Goal: Share content: Share content

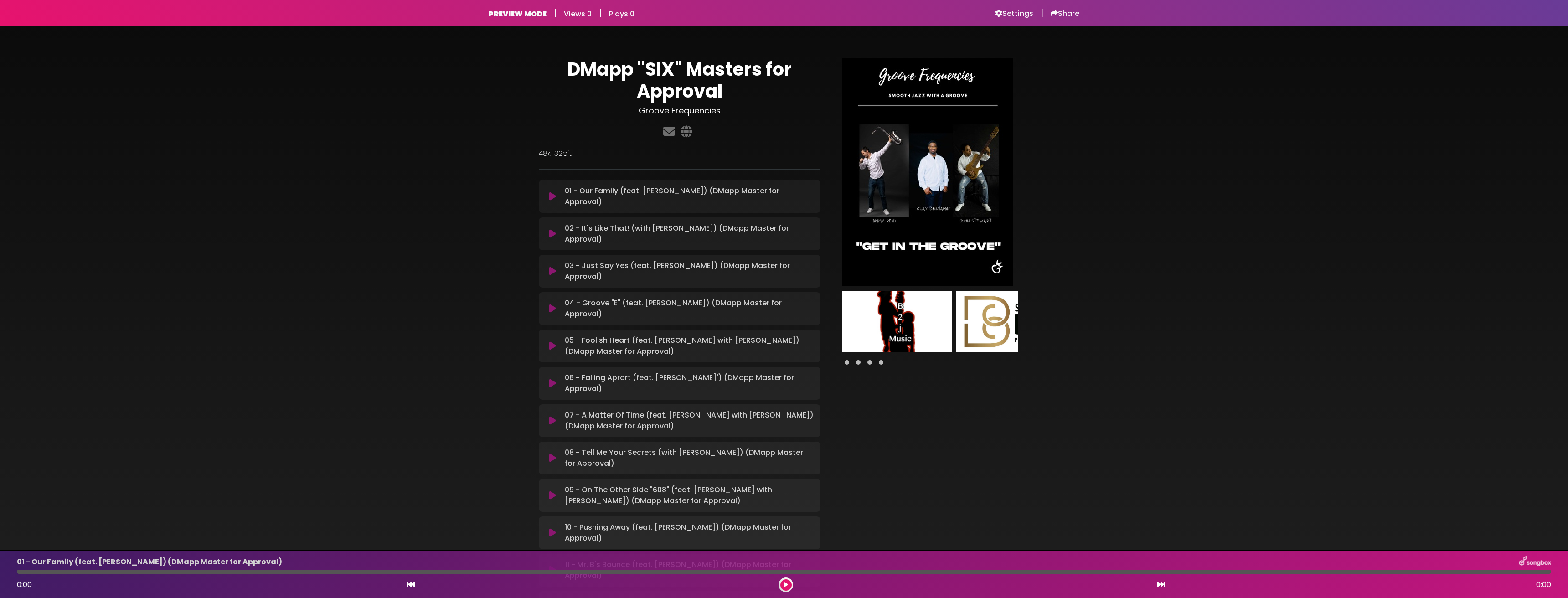
scroll to position [142, 0]
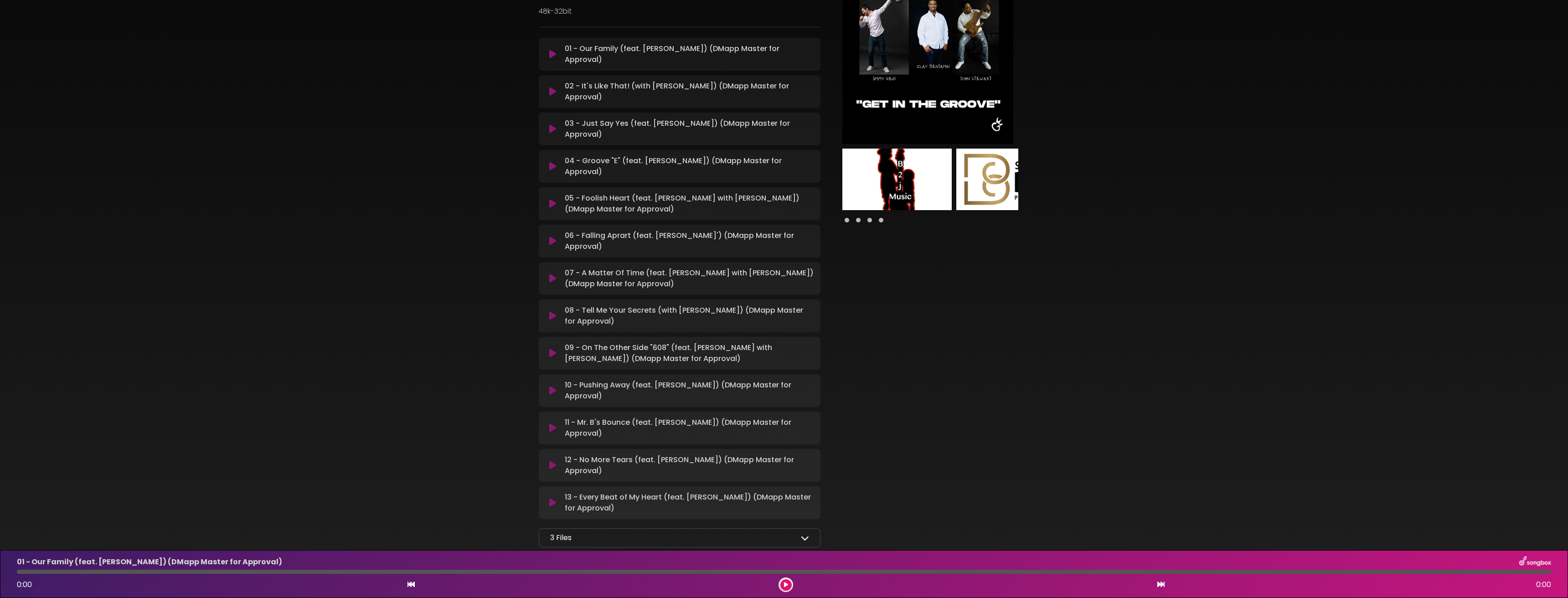
click at [641, 532] on div "3 Files" at bounding box center [680, 537] width 259 height 11
click at [801, 533] on icon at bounding box center [805, 537] width 8 height 8
click at [984, 437] on div at bounding box center [930, 265] width 209 height 697
click at [805, 533] on icon at bounding box center [805, 537] width 8 height 8
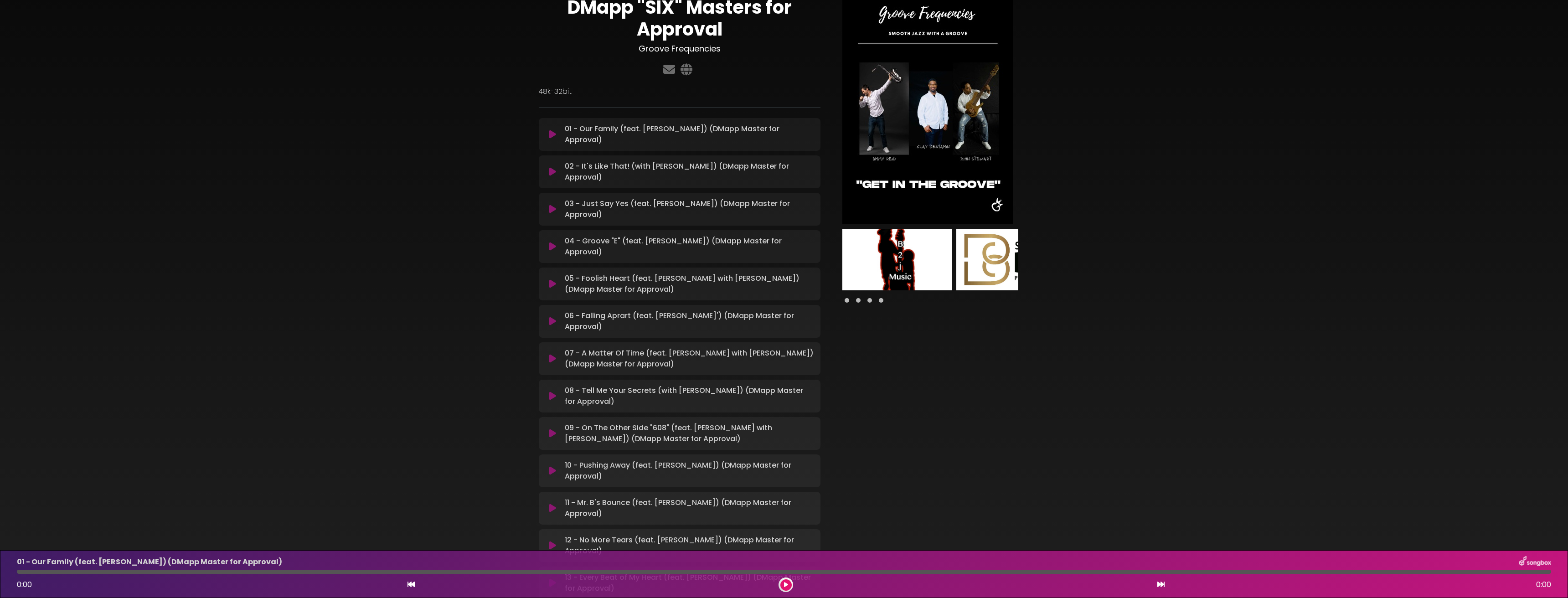
scroll to position [0, 0]
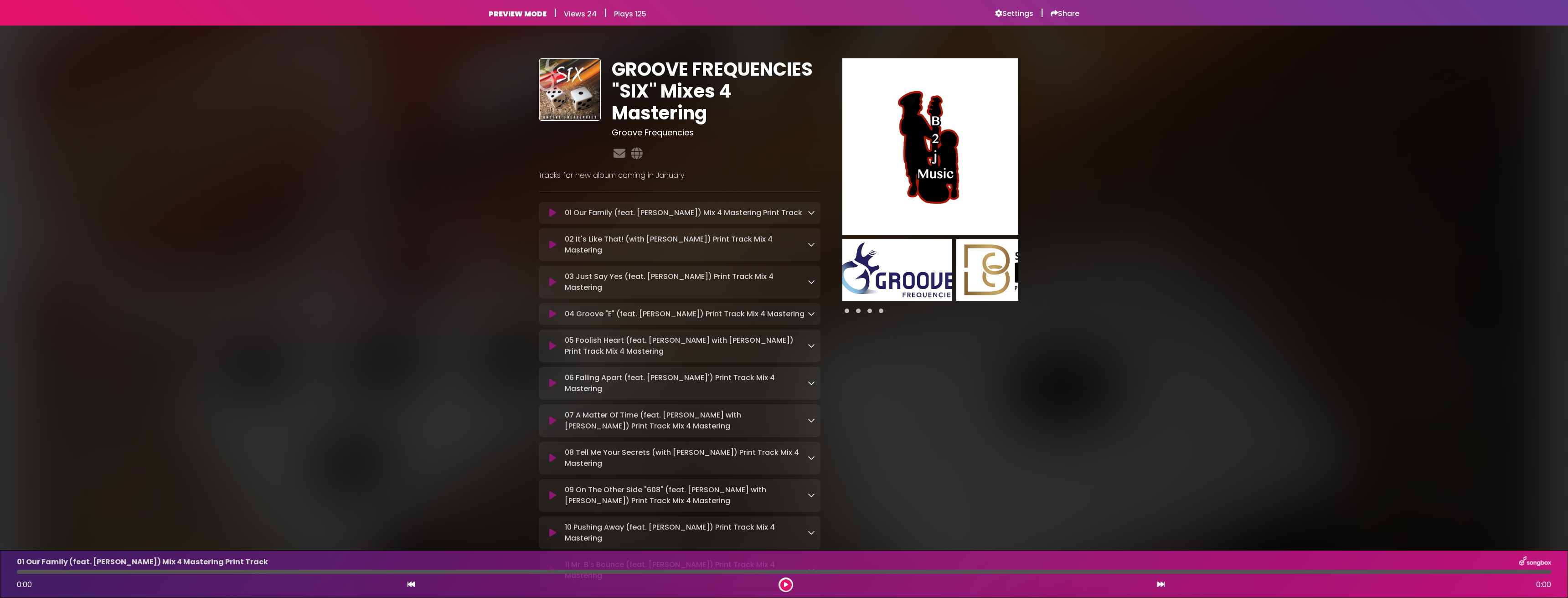
click at [950, 208] on img at bounding box center [930, 146] width 176 height 176
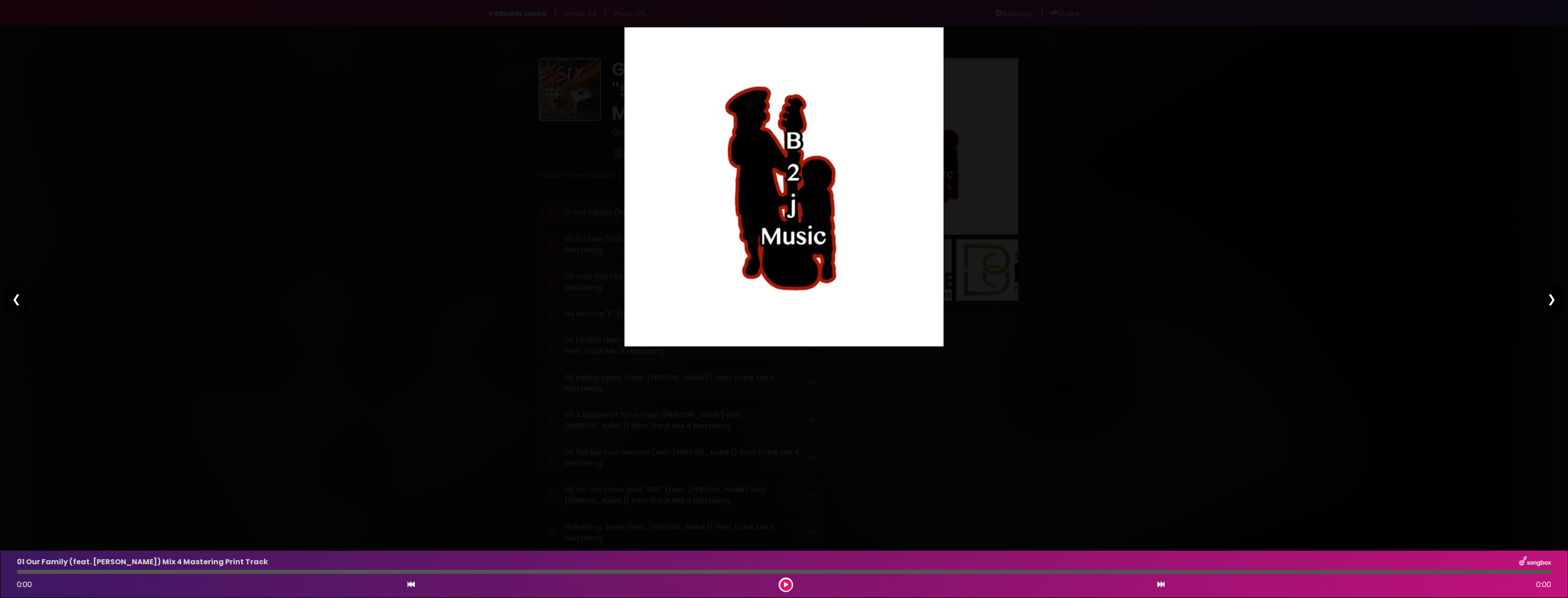
click at [1548, 302] on div "❯" at bounding box center [1551, 298] width 23 height 31
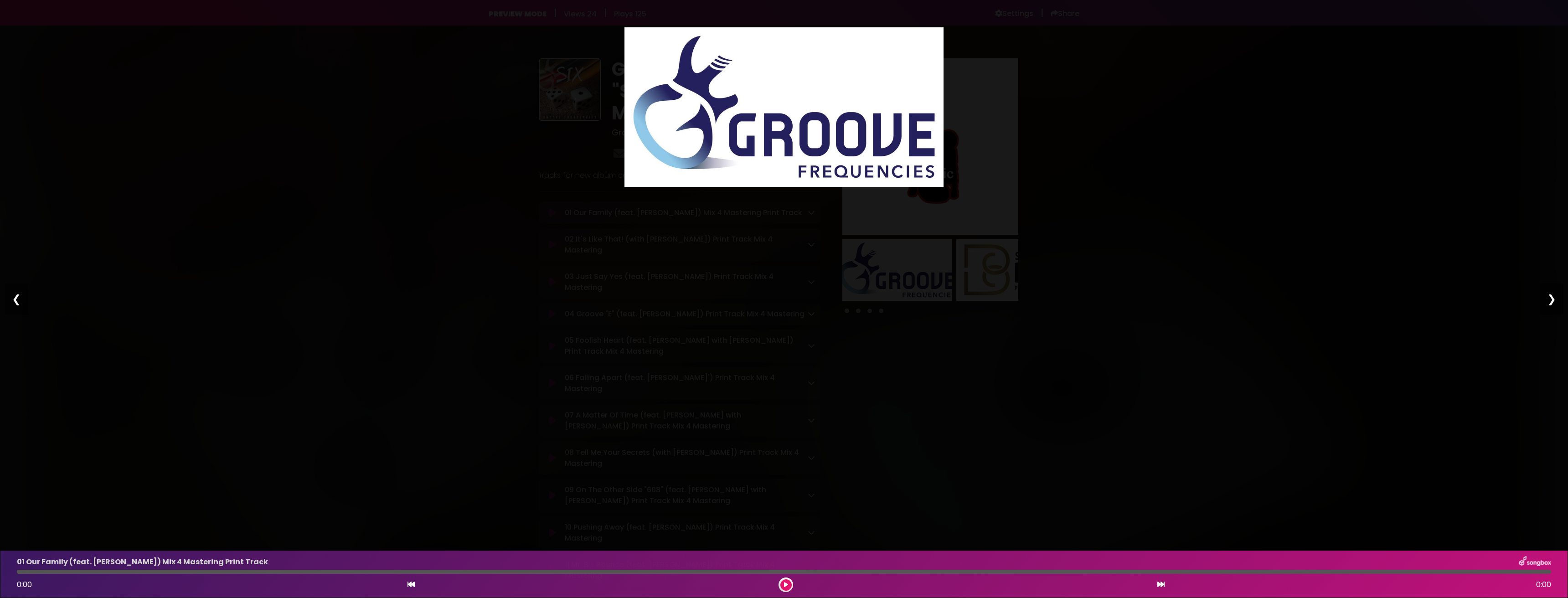
click at [1548, 302] on div "❯" at bounding box center [1551, 298] width 23 height 31
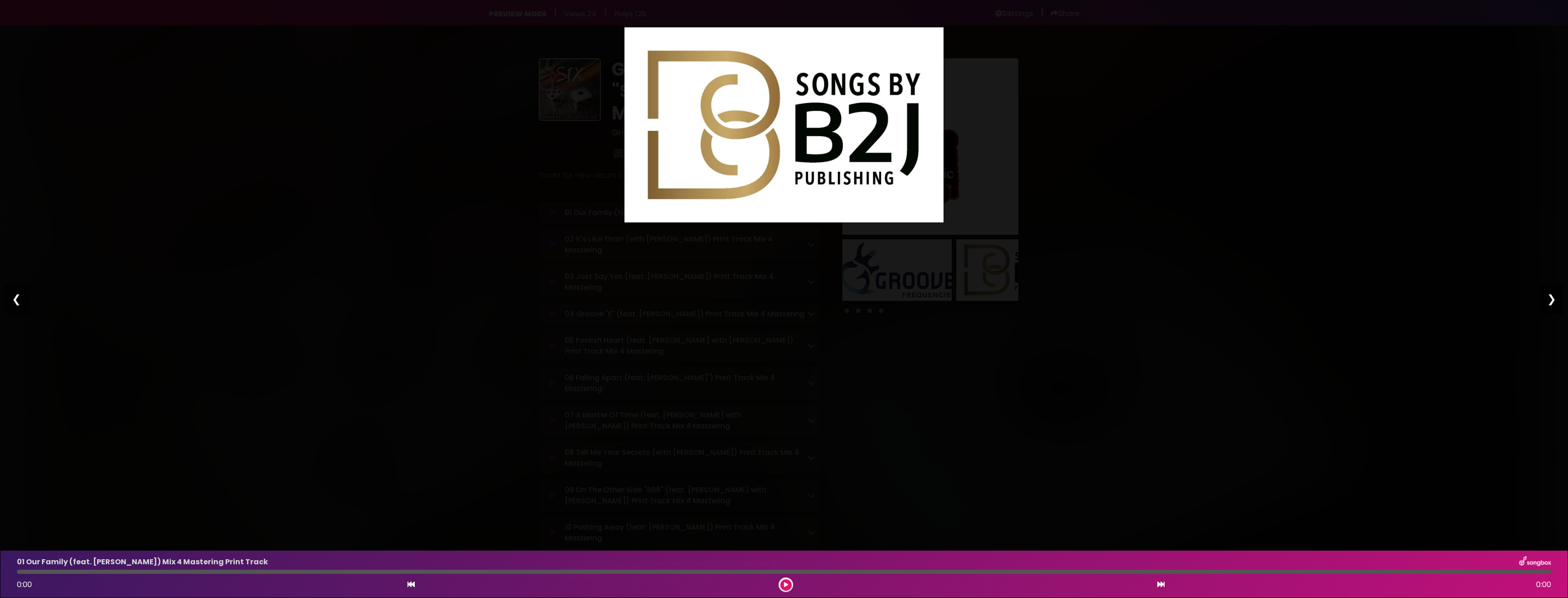
click at [1548, 302] on div "❯" at bounding box center [1551, 298] width 23 height 31
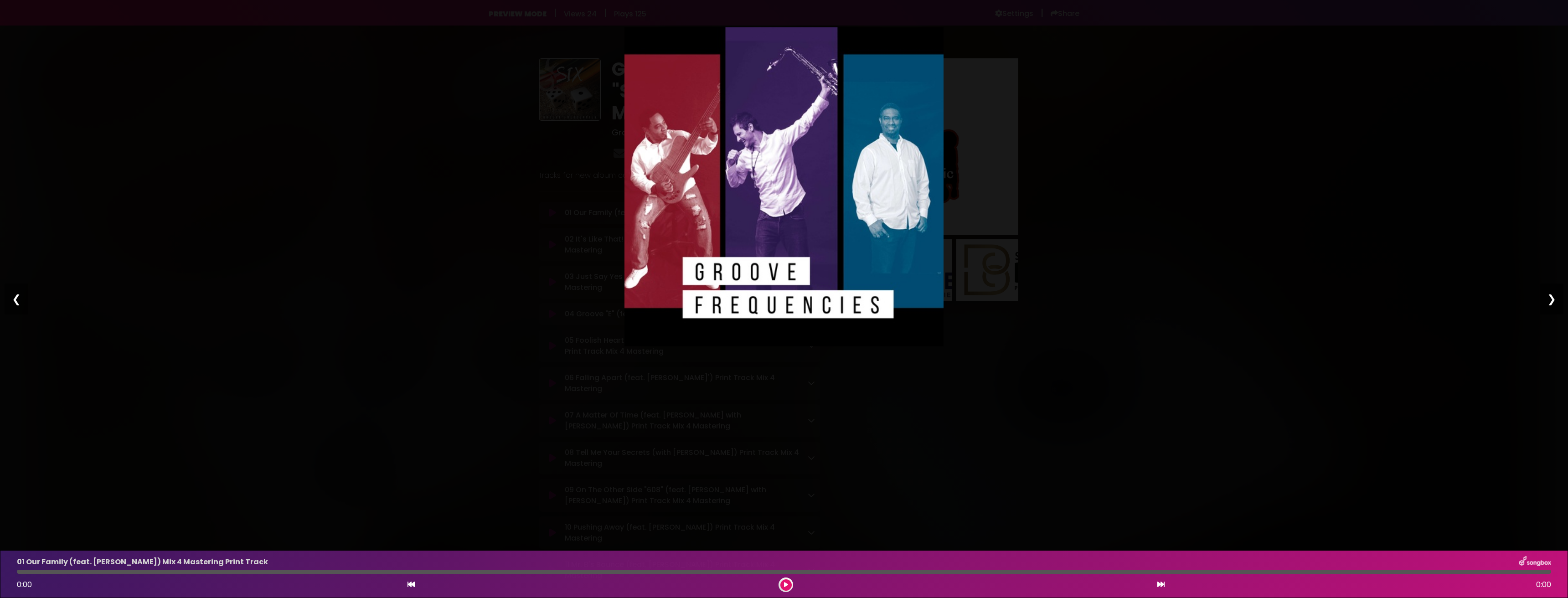
click at [1548, 302] on div "❯" at bounding box center [1551, 298] width 23 height 31
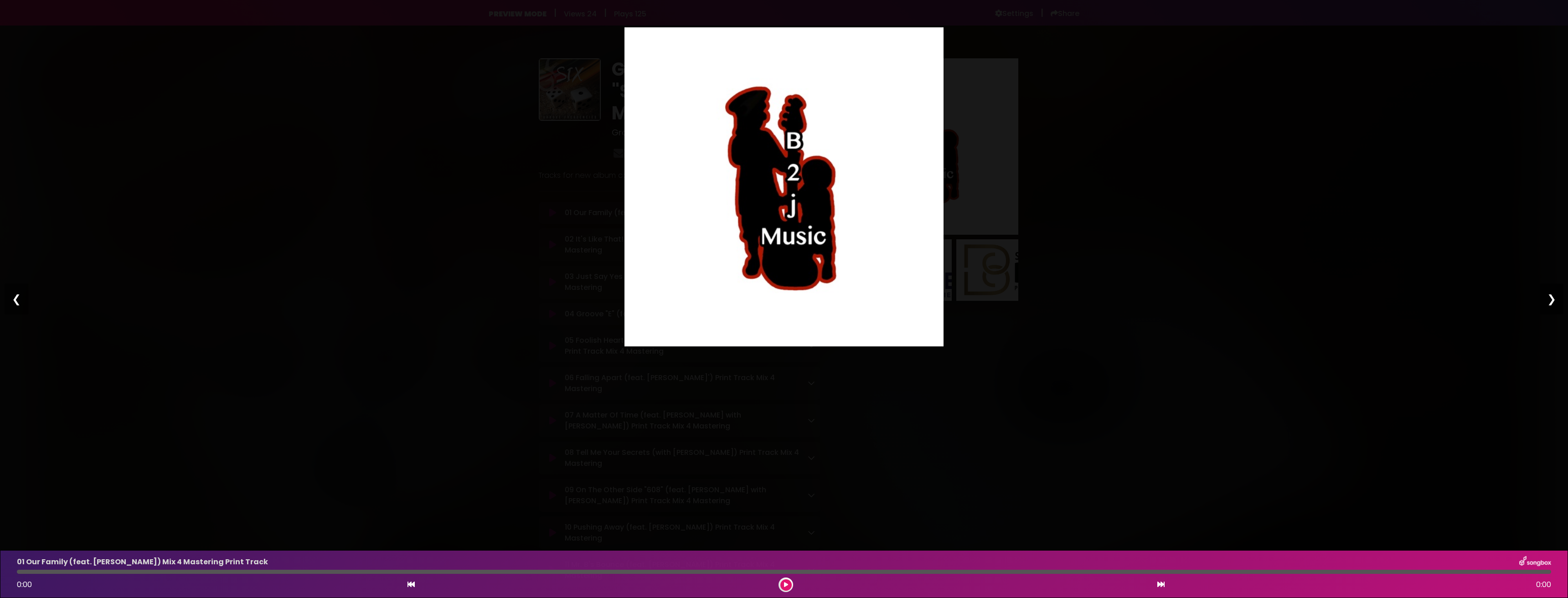
click at [1548, 302] on div "❯" at bounding box center [1551, 298] width 23 height 31
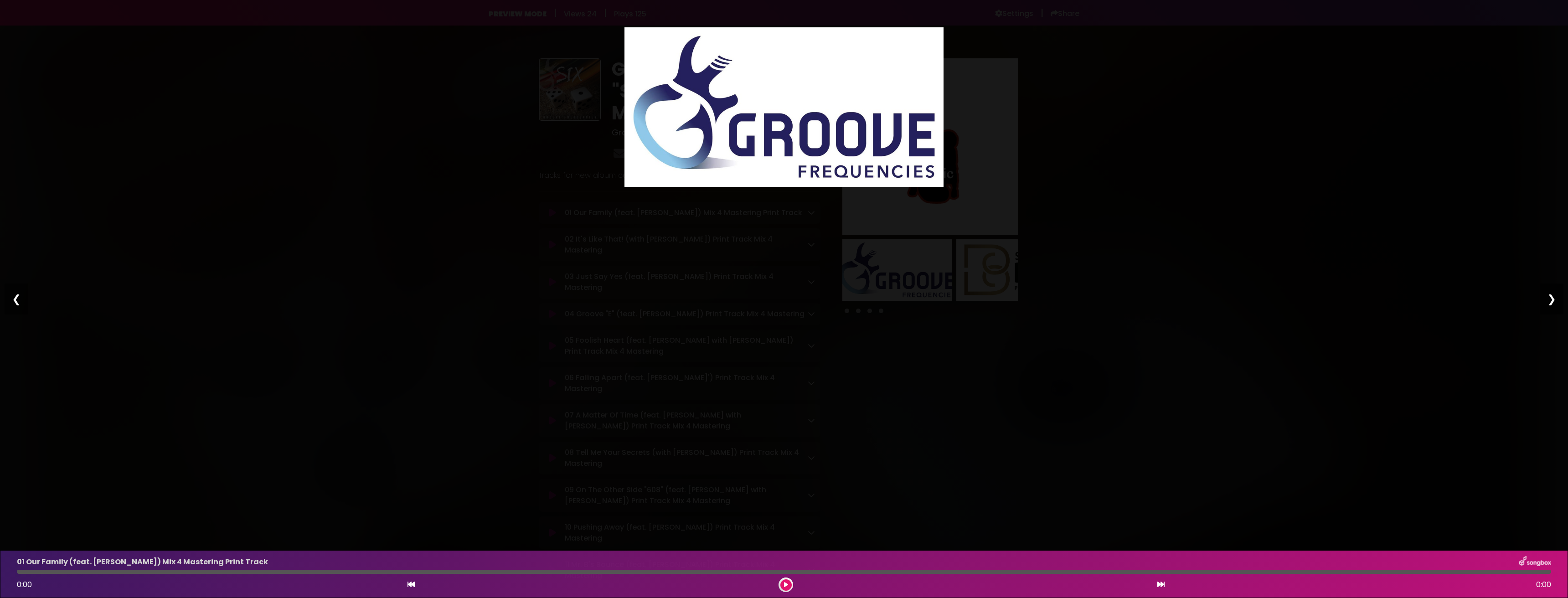
click at [1548, 302] on div "❯" at bounding box center [1551, 298] width 23 height 31
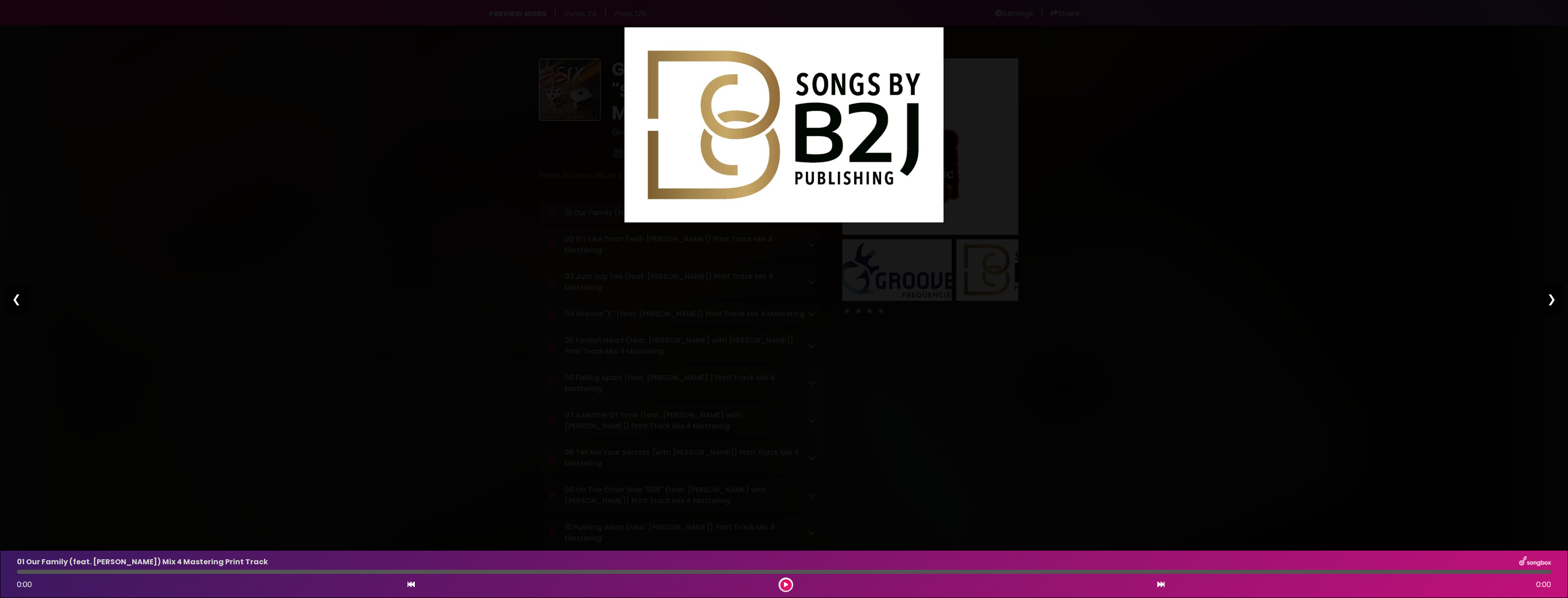
click at [1548, 302] on div "❯" at bounding box center [1551, 298] width 23 height 31
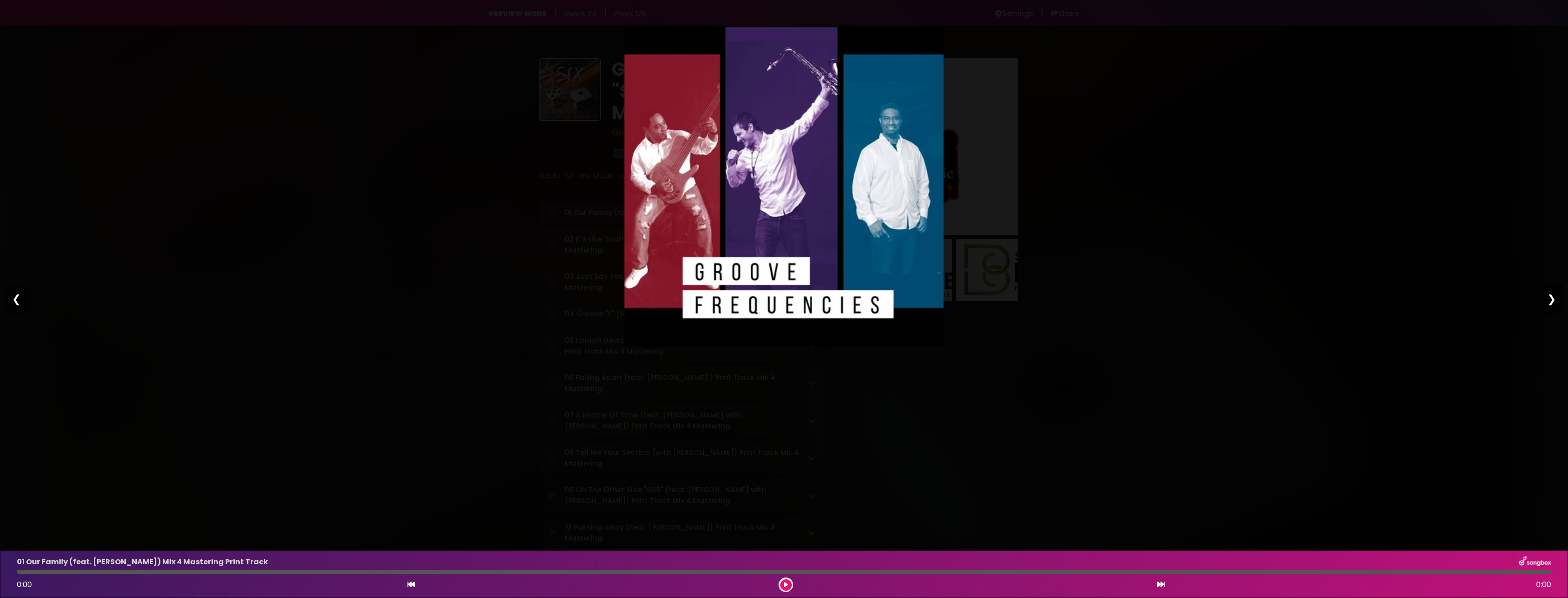
click at [1548, 302] on div "❯" at bounding box center [1551, 298] width 23 height 31
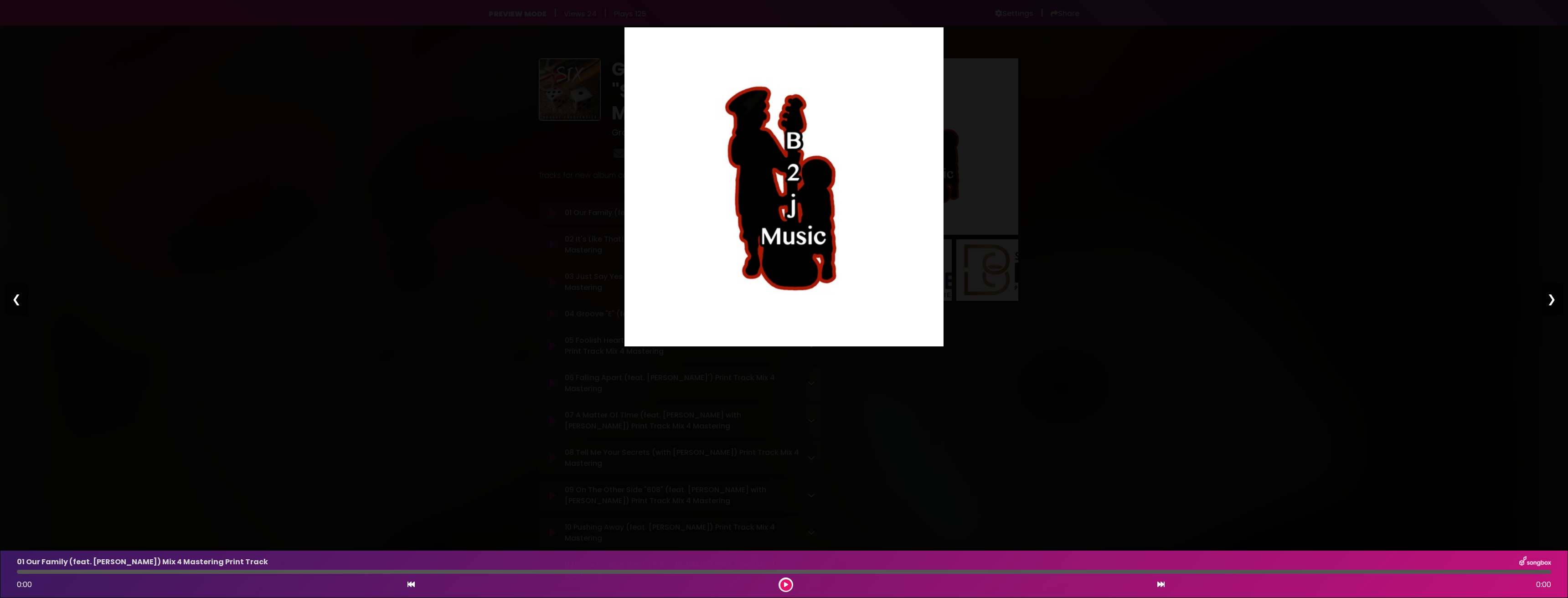
click at [1548, 302] on div "❯" at bounding box center [1551, 298] width 23 height 31
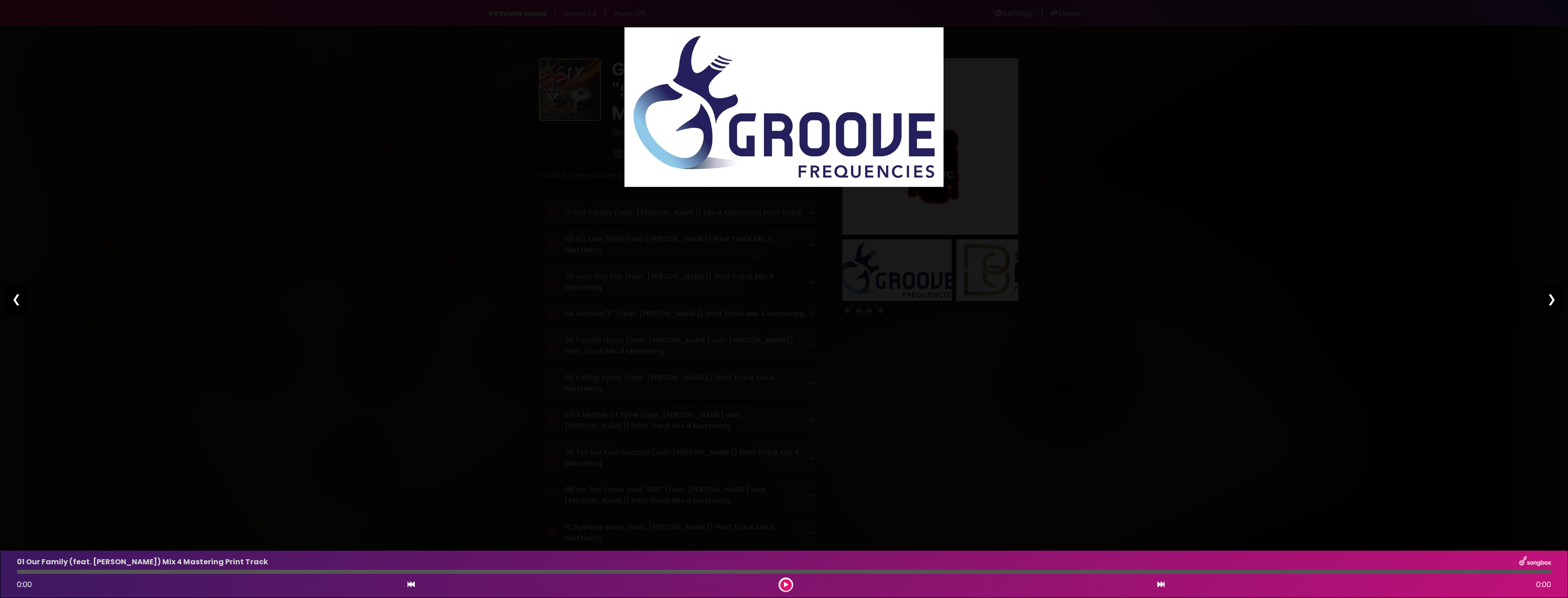
click at [14, 302] on div "❮" at bounding box center [17, 298] width 23 height 31
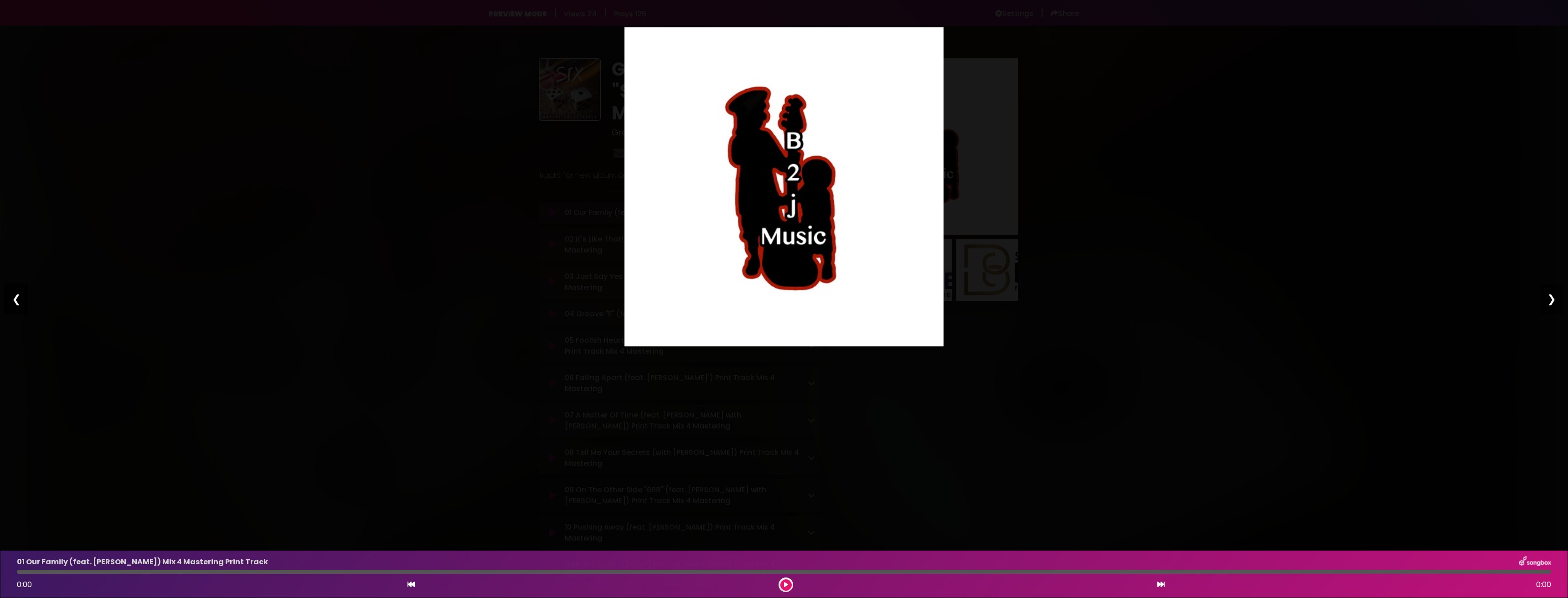
click at [14, 302] on div "❮" at bounding box center [17, 298] width 23 height 31
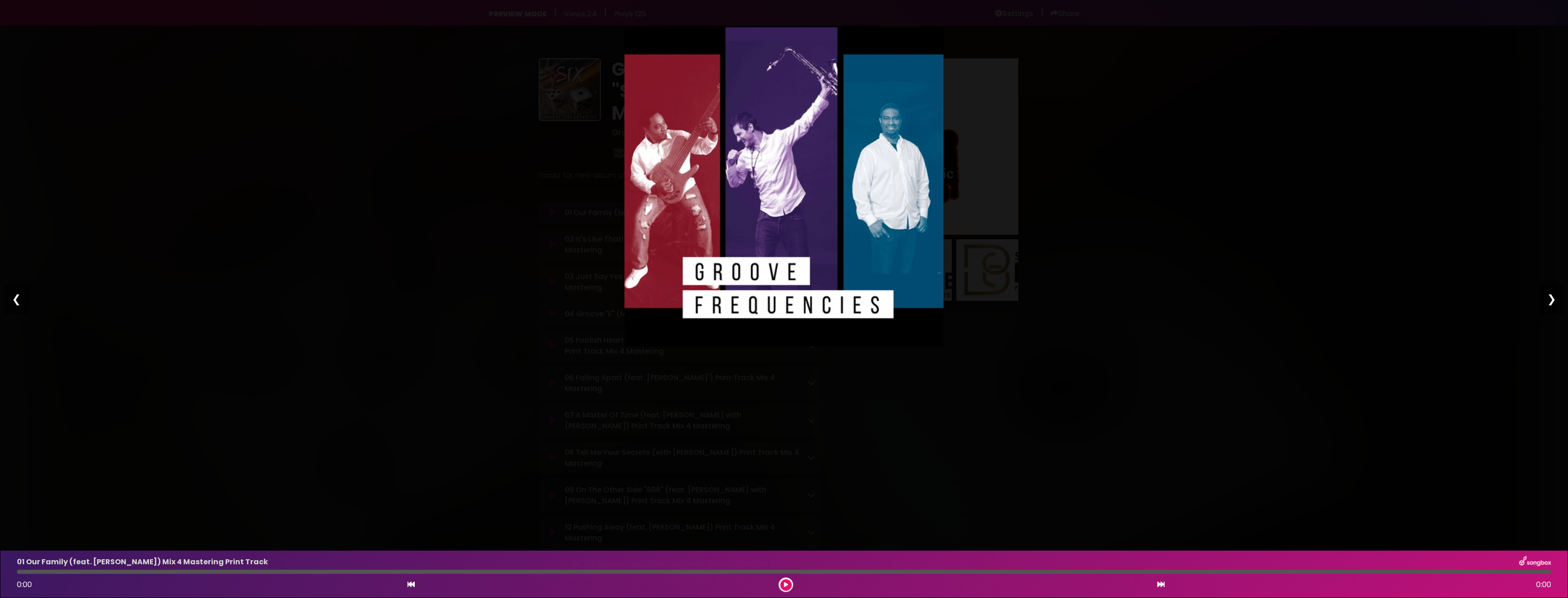
click at [1332, 70] on div "Pause Play % buffered 00:00 00:00 00:00 Exit fullscreen Enter fullscreen Play ❮…" at bounding box center [784, 299] width 1568 height 598
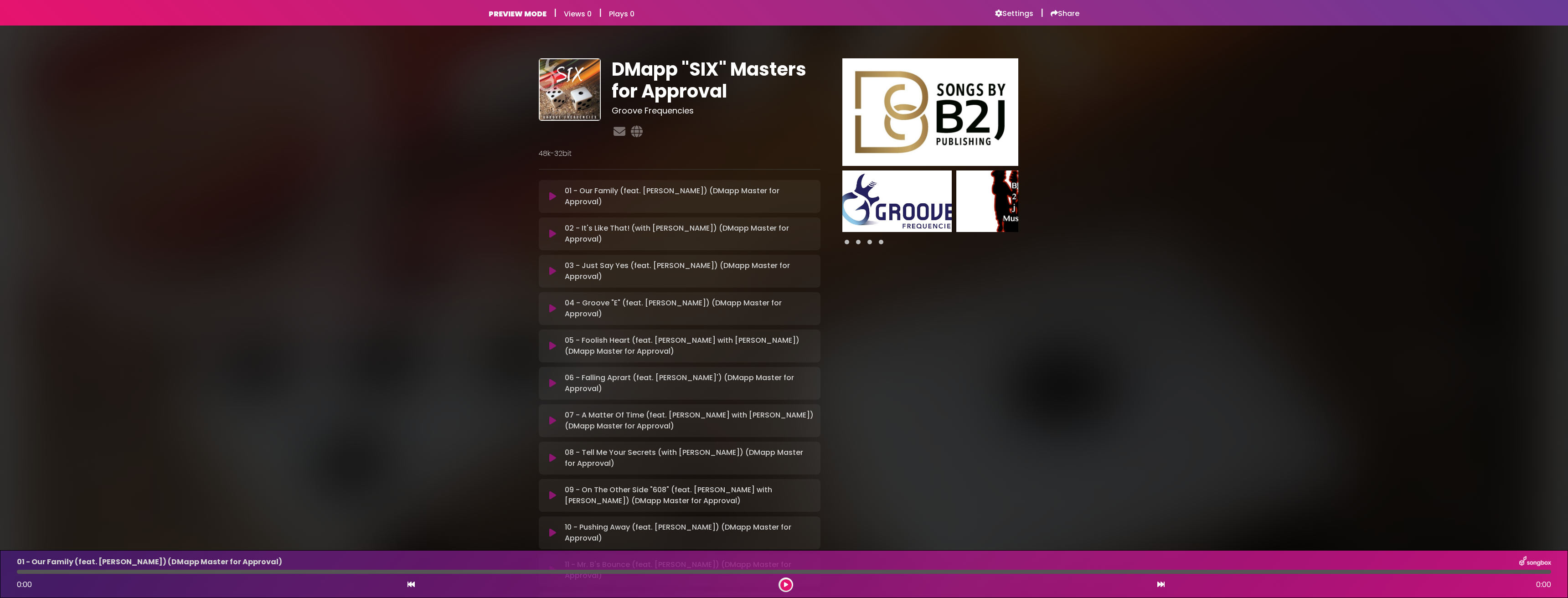
click at [897, 207] on img at bounding box center [897, 200] width 110 height 61
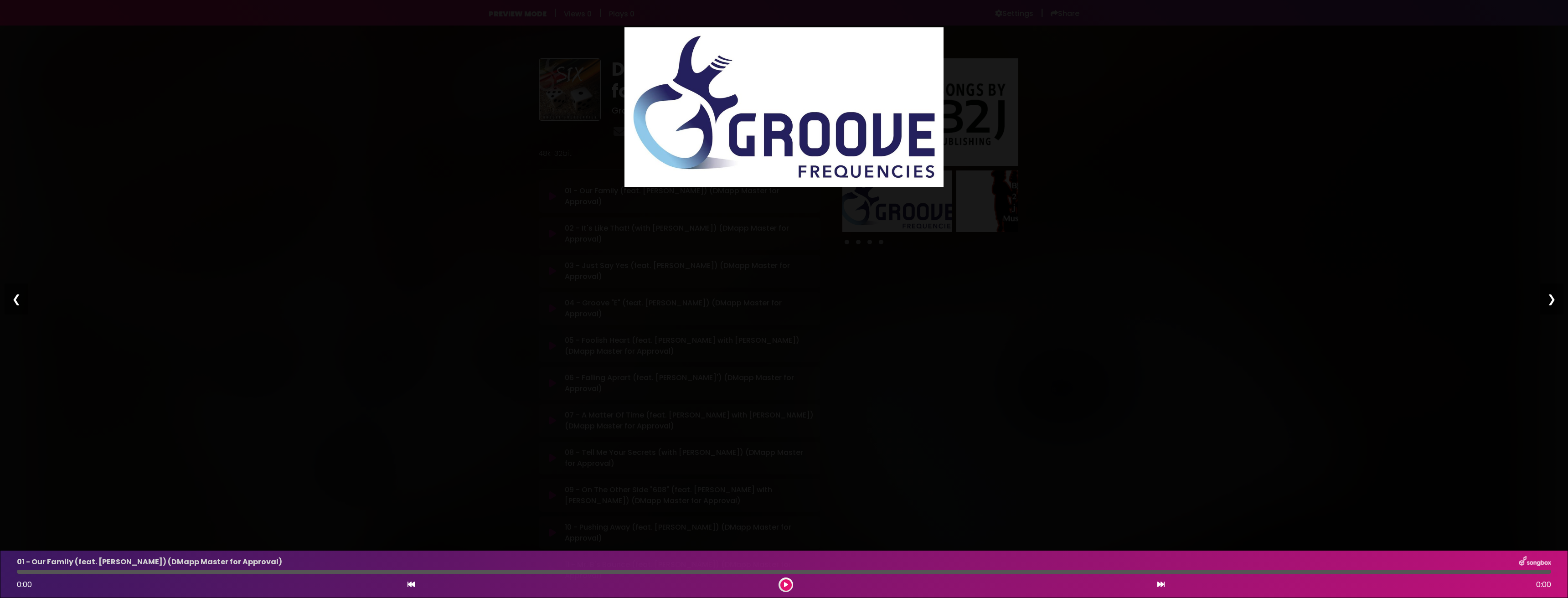
click at [1433, 87] on div "Pause Play % buffered 00:00 00:00 00:00 Exit fullscreen Enter fullscreen Play ❮…" at bounding box center [784, 299] width 1568 height 598
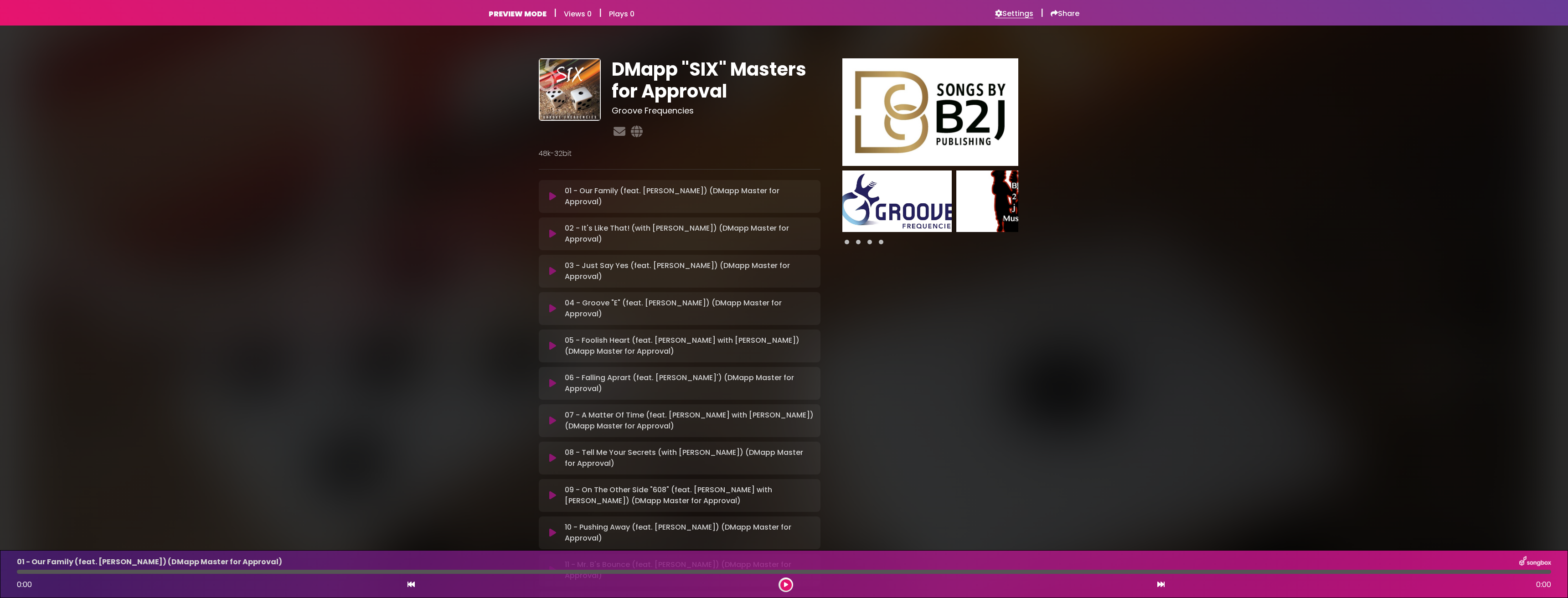
click at [1015, 17] on h6 "Settings" at bounding box center [1014, 13] width 39 height 9
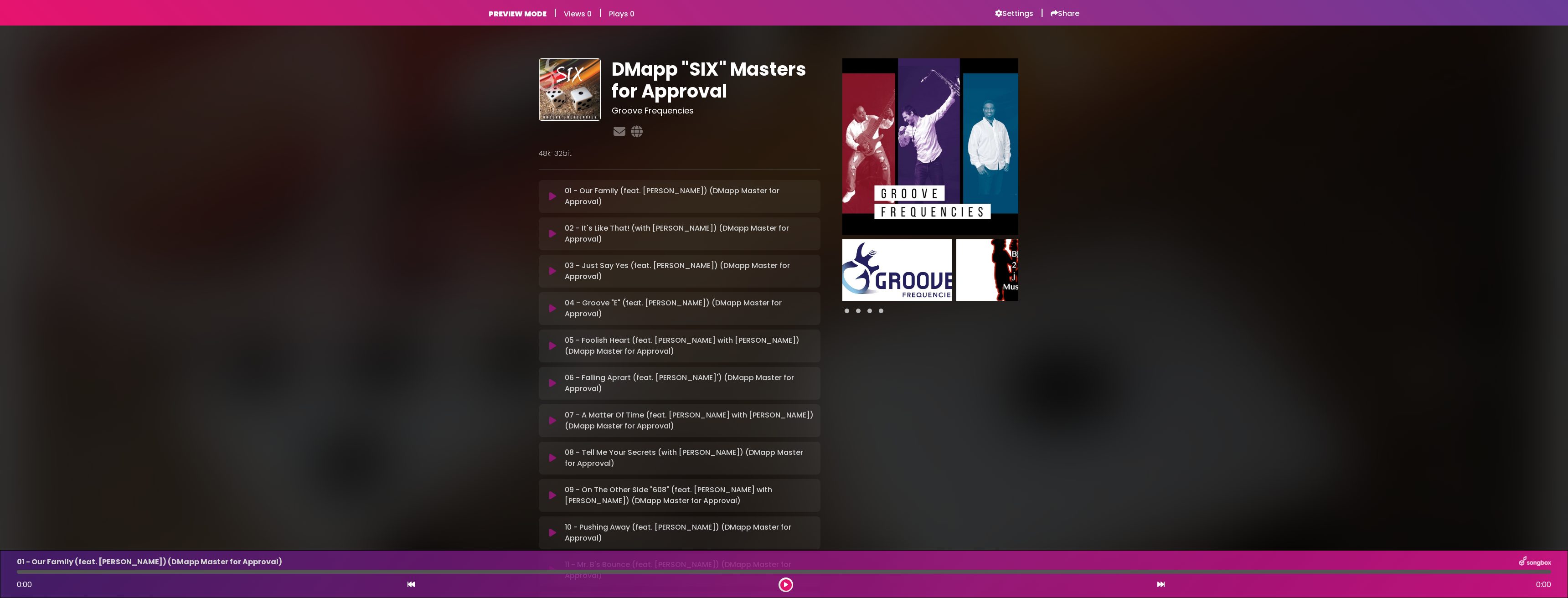
click at [933, 163] on img at bounding box center [930, 146] width 176 height 176
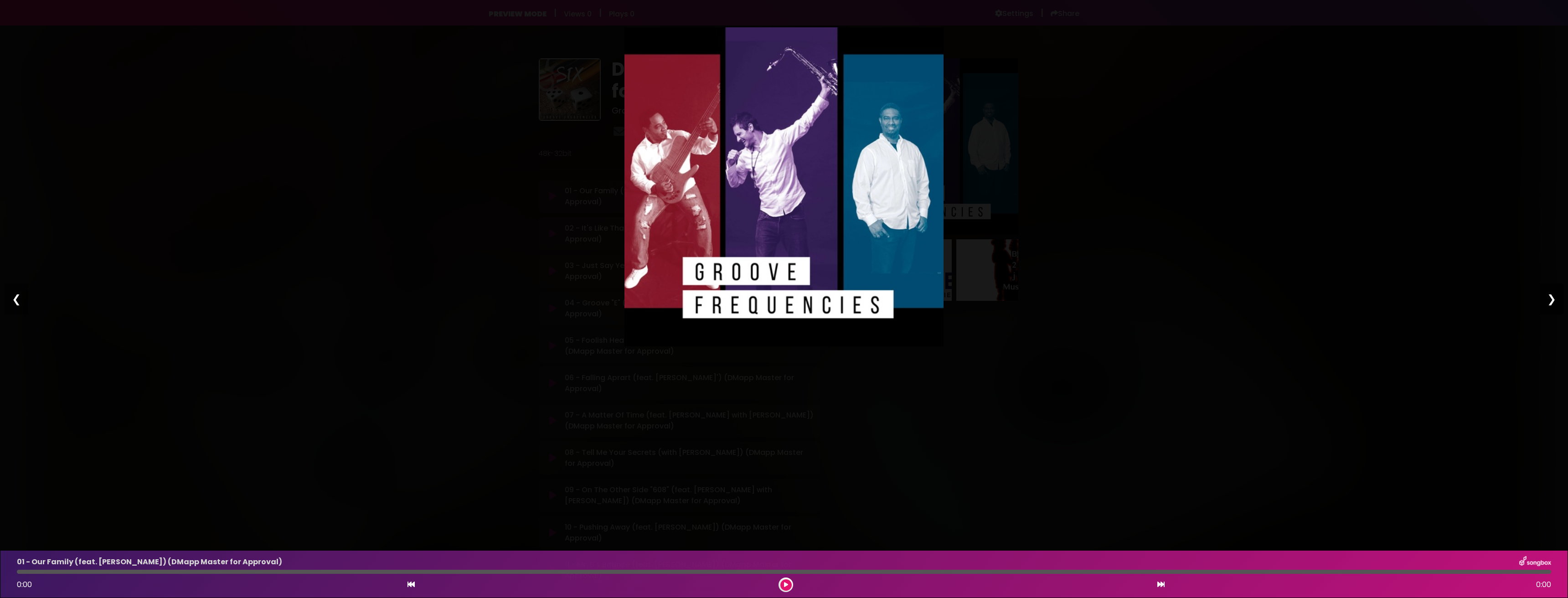
click at [1551, 302] on div "❯" at bounding box center [1551, 298] width 23 height 31
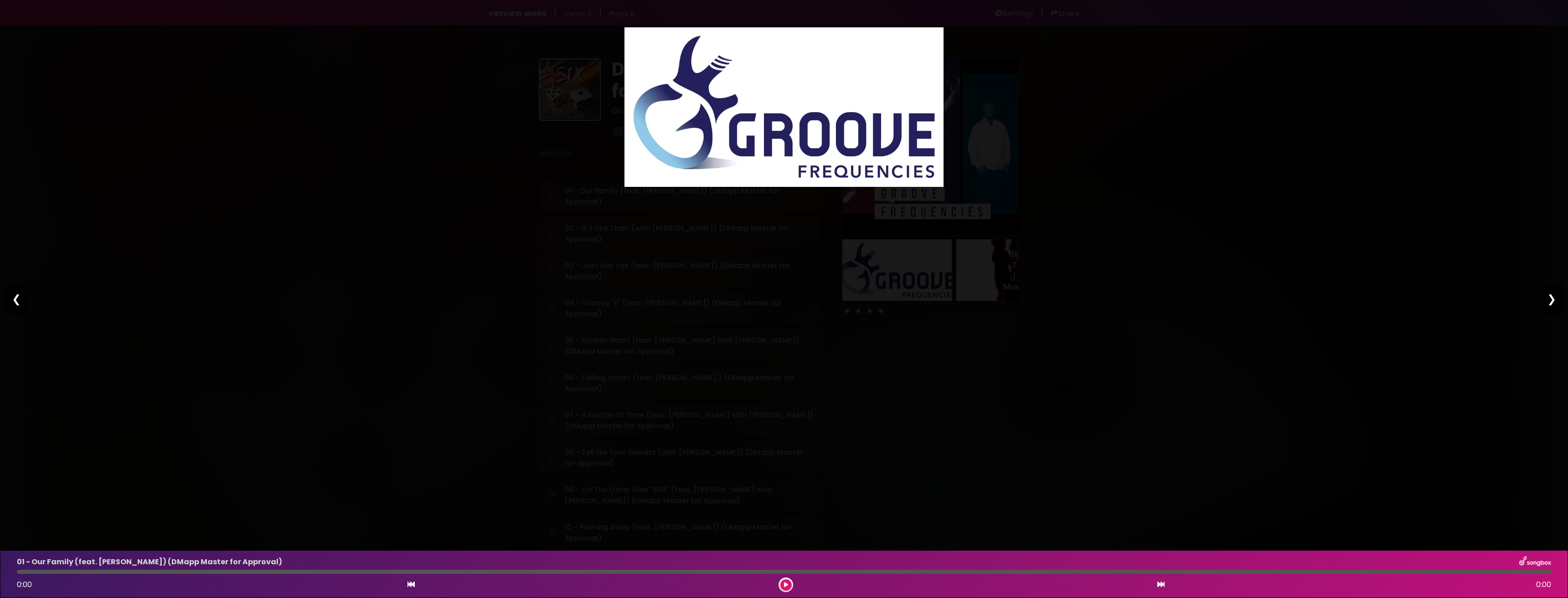
click at [1551, 302] on div "❯" at bounding box center [1551, 298] width 23 height 31
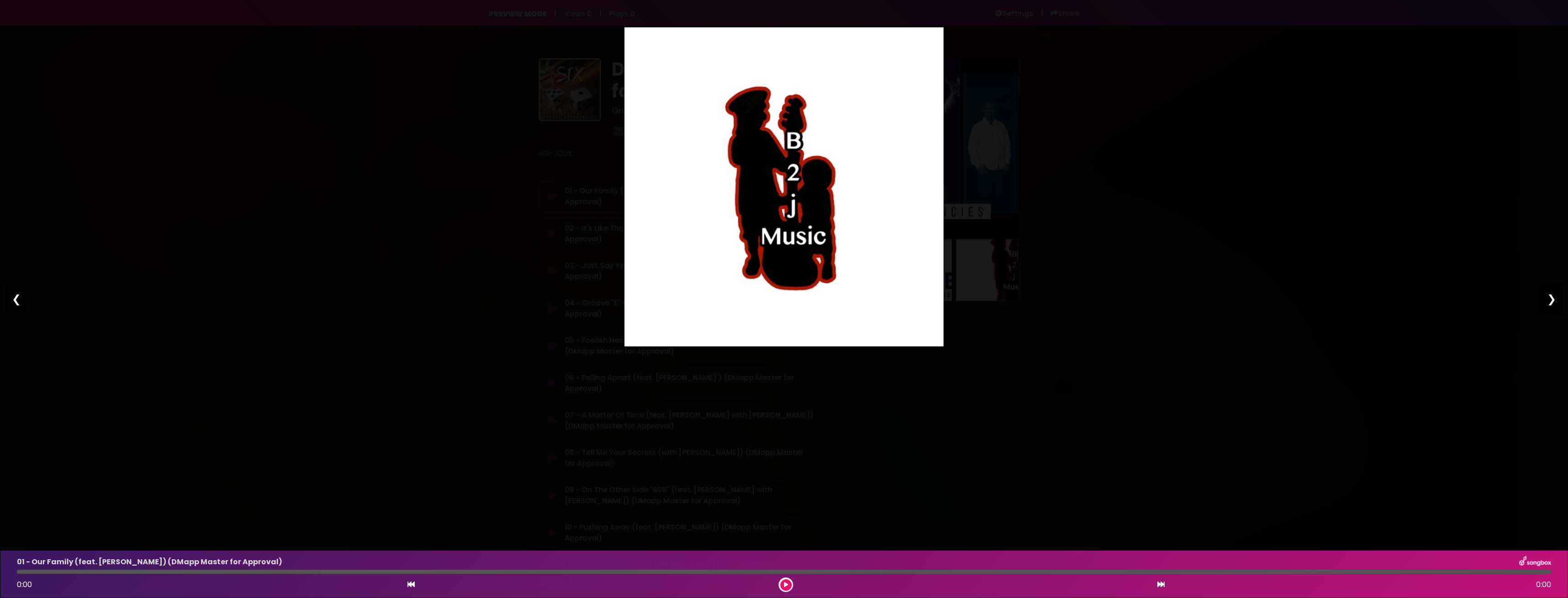
click at [1551, 302] on div "❯" at bounding box center [1551, 298] width 23 height 31
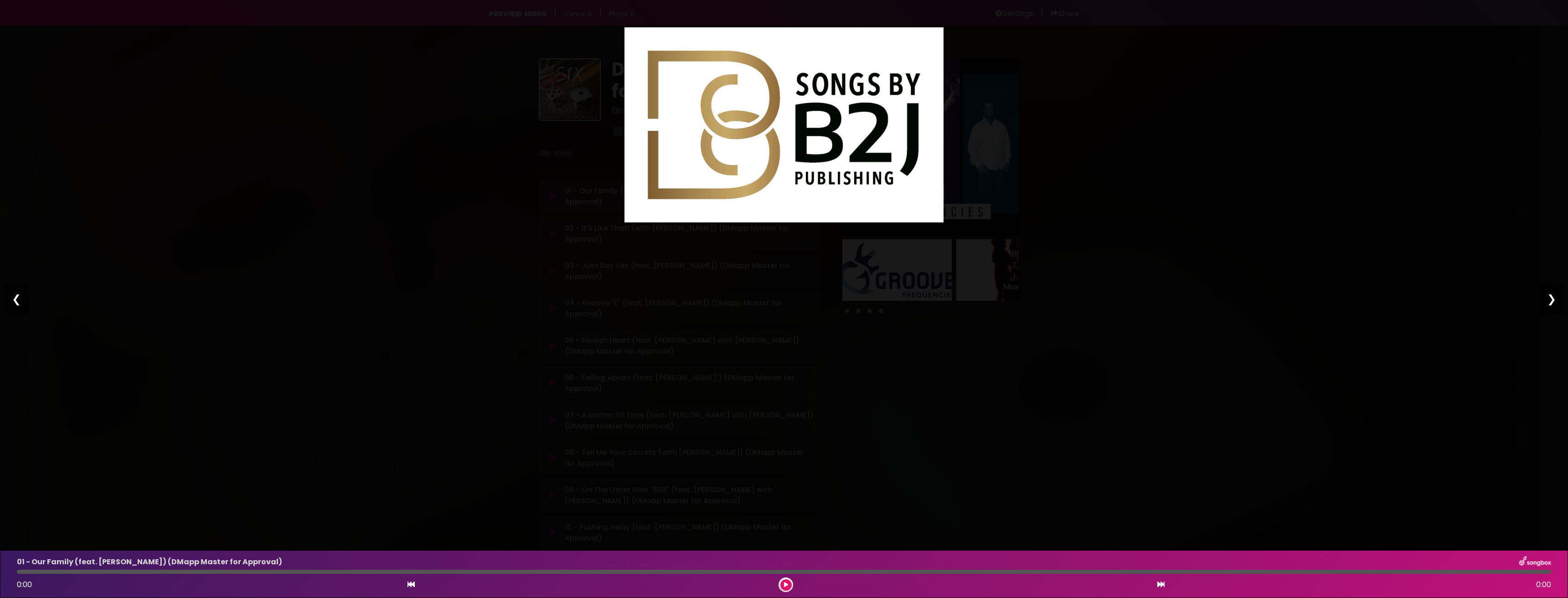
click at [1551, 302] on div "❯" at bounding box center [1551, 298] width 23 height 31
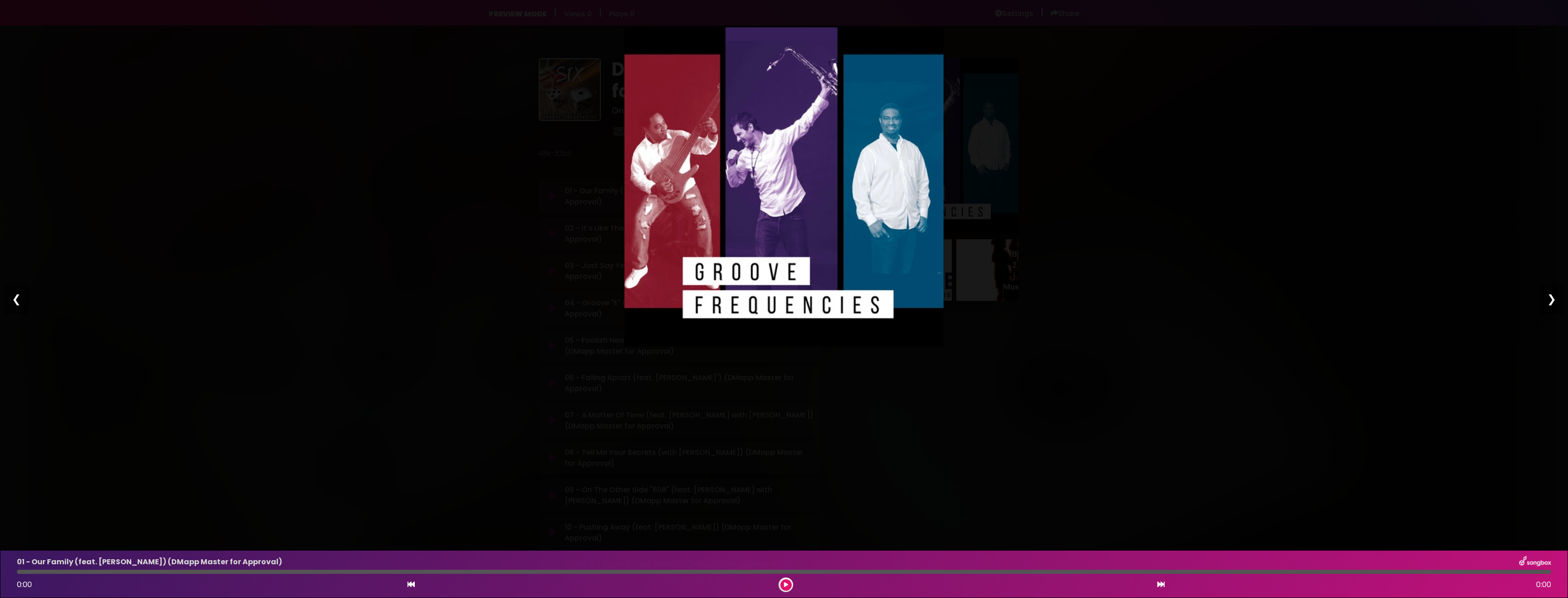
click at [26, 177] on div "Pause Play % buffered 00:00 00:00 00:00 Exit fullscreen Enter fullscreen Play ❮…" at bounding box center [784, 299] width 1568 height 598
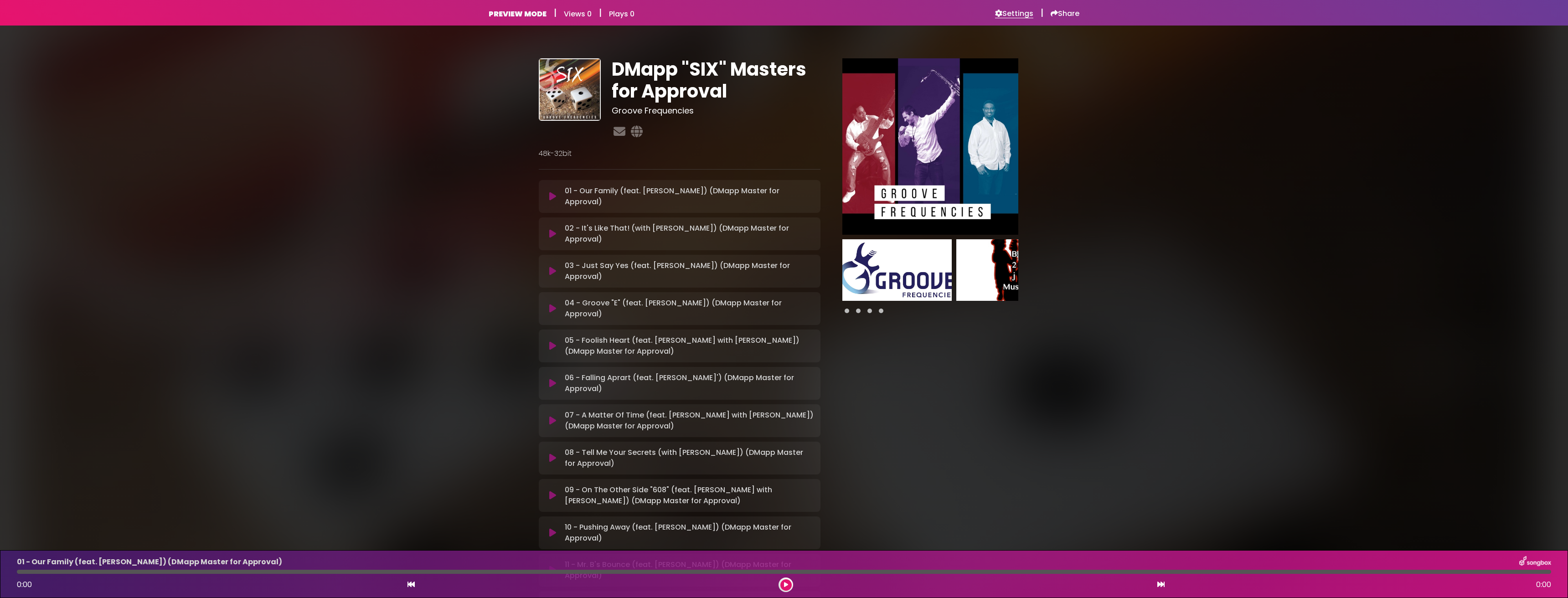
click at [1012, 14] on h6 "Settings" at bounding box center [1014, 13] width 39 height 9
click at [1067, 14] on h6 "Share" at bounding box center [1065, 13] width 29 height 9
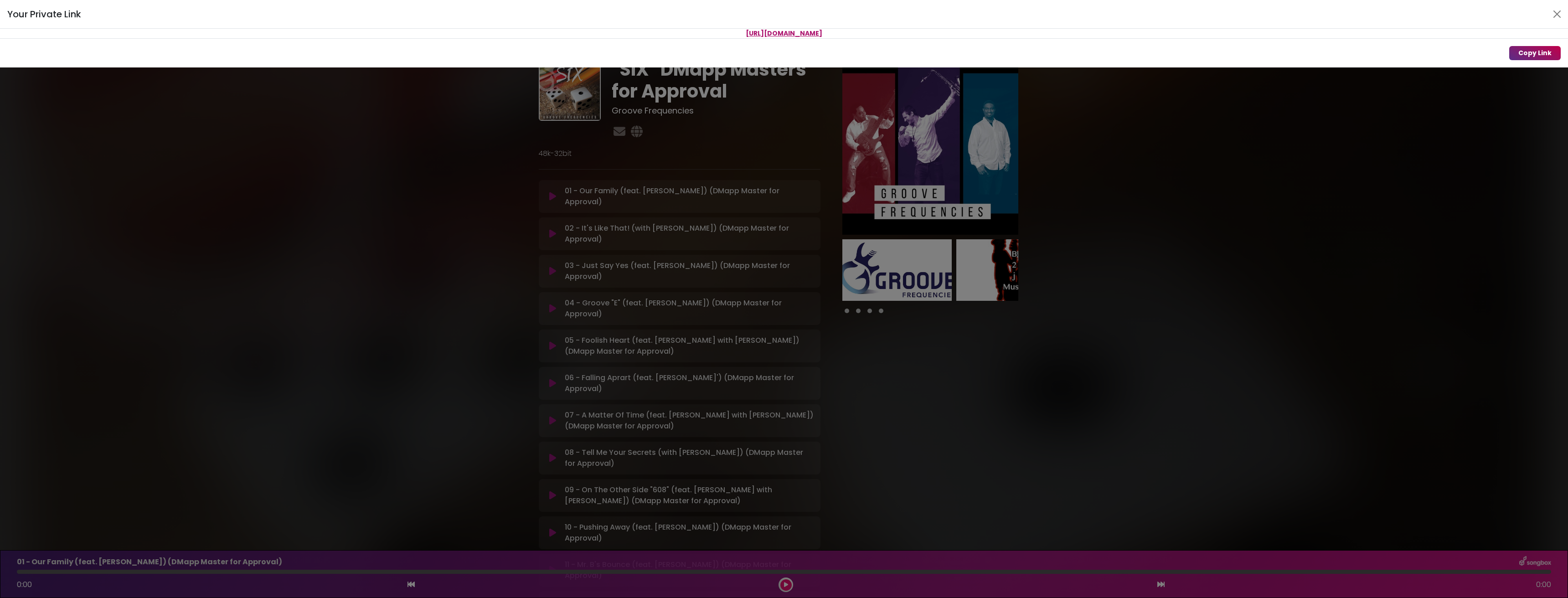
click at [1534, 54] on button "Copy Link" at bounding box center [1534, 53] width 52 height 14
click at [1529, 52] on button "Copy Link" at bounding box center [1534, 53] width 52 height 14
click at [1557, 14] on button "Close" at bounding box center [1556, 14] width 14 height 14
